Goal: Information Seeking & Learning: Learn about a topic

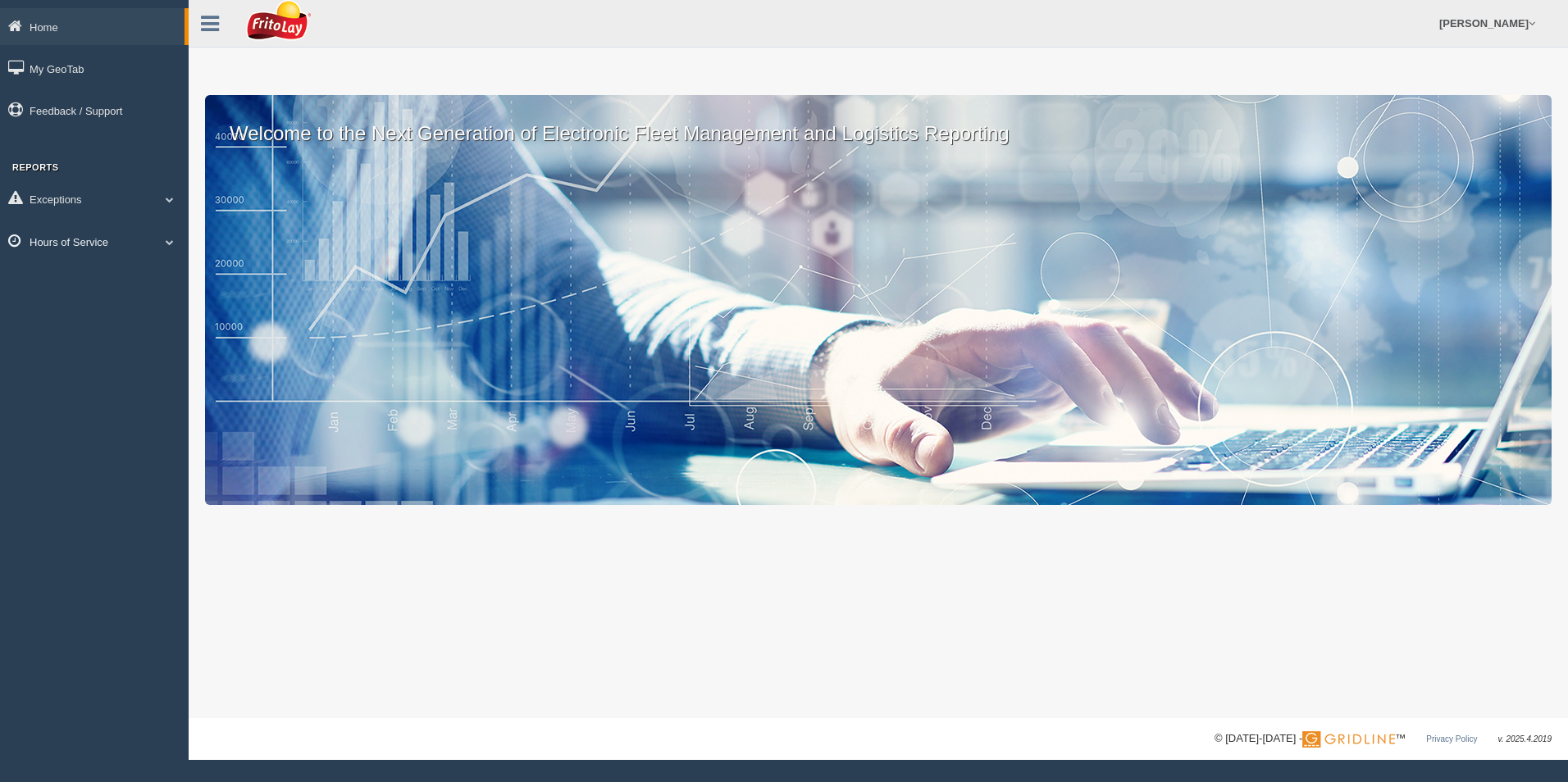
click at [121, 241] on link "Hours of Service" at bounding box center [94, 241] width 189 height 37
click at [111, 274] on link "HOS Explanation Reports" at bounding box center [107, 279] width 155 height 30
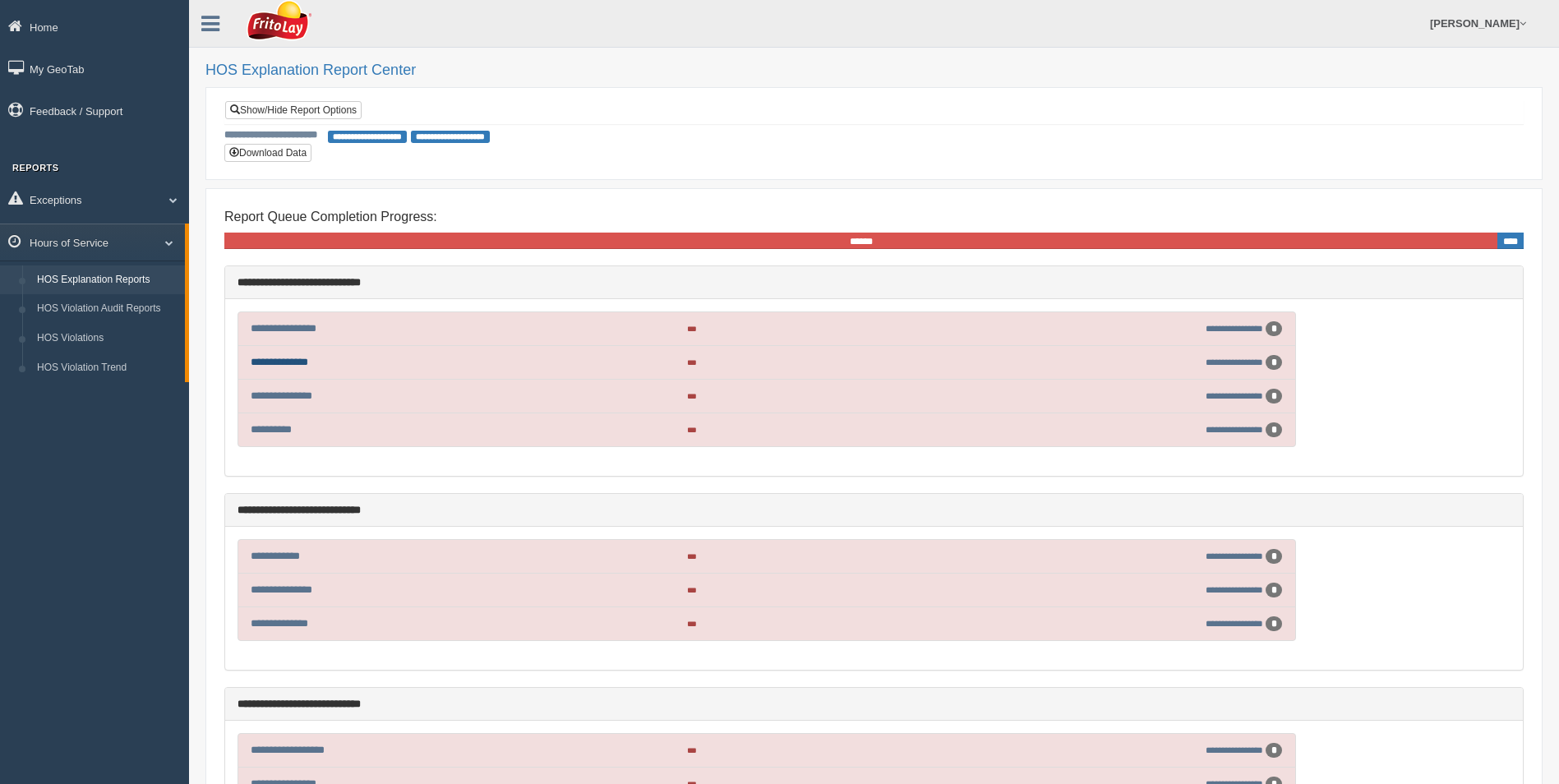
click at [296, 360] on link "**********" at bounding box center [279, 362] width 57 height 11
